Goal: Information Seeking & Learning: Learn about a topic

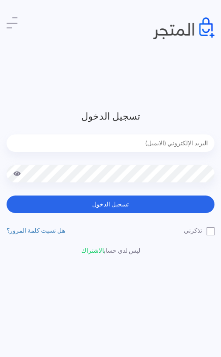
type input "[EMAIL_ADDRESS][DOMAIN_NAME]"
click at [110, 204] on button "تسجيل الدخول" at bounding box center [111, 203] width 208 height 17
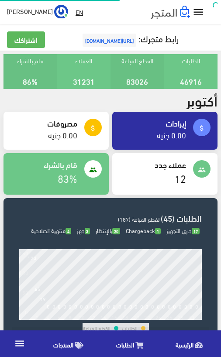
click at [13, 340] on link "" at bounding box center [19, 344] width 39 height 24
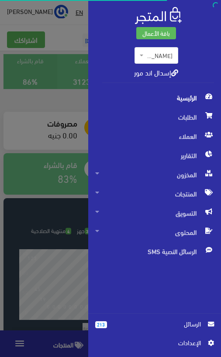
click at [197, 211] on span "التسويق" at bounding box center [154, 212] width 119 height 19
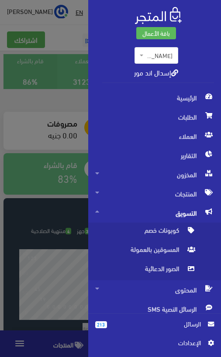
click at [164, 253] on span "المسوقين بالعمولة" at bounding box center [145, 251] width 101 height 19
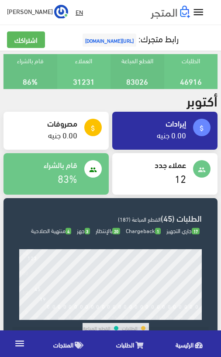
click at [75, 12] on u "EN" at bounding box center [78, 12] width 7 height 11
click at [14, 351] on link "" at bounding box center [19, 344] width 39 height 24
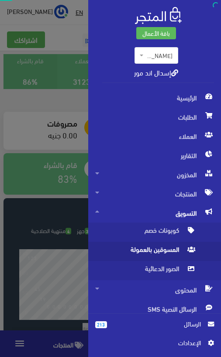
click at [95, 336] on link "213 الرسائل" at bounding box center [154, 328] width 119 height 19
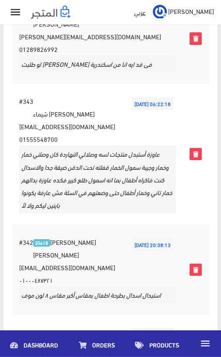
scroll to position [796, 0]
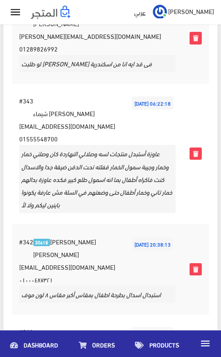
click at [206, 349] on icon "" at bounding box center [204, 343] width 11 height 11
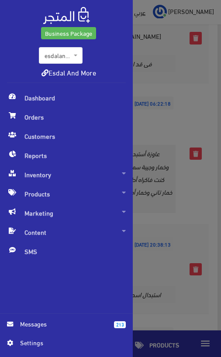
click at [119, 211] on span "Marketing" at bounding box center [66, 212] width 119 height 19
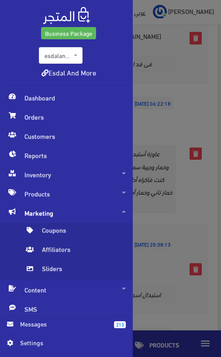
click at [71, 247] on span "Affiliators" at bounding box center [74, 251] width 101 height 19
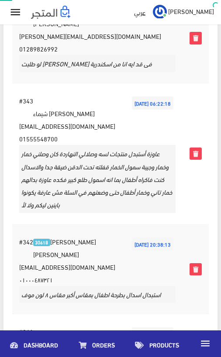
click at [17, 14] on icon "" at bounding box center [15, 12] width 13 height 13
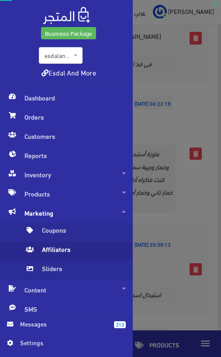
click at [16, 13] on div "Business Package esdalandmore - مصر - اسدال اند مور esdalandmore-ksa - السعودية…" at bounding box center [110, 178] width 221 height 357
